Goal: Information Seeking & Learning: Learn about a topic

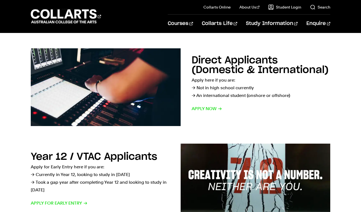
scroll to position [48, 0]
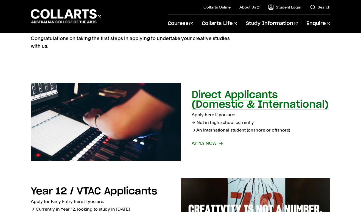
click at [225, 104] on h2 "Direct Applicants (Domestic & International)" at bounding box center [260, 99] width 137 height 19
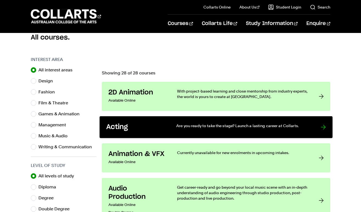
scroll to position [153, 0]
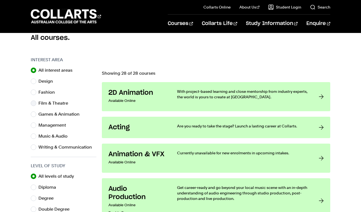
click at [52, 104] on label "Film & Theatre" at bounding box center [55, 103] width 34 height 8
click at [36, 104] on input "Film & Theatre" at bounding box center [33, 103] width 5 height 5
radio input "true"
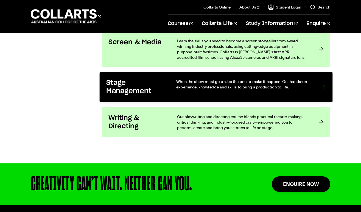
scroll to position [454, 0]
